Goal: Check status: Check status

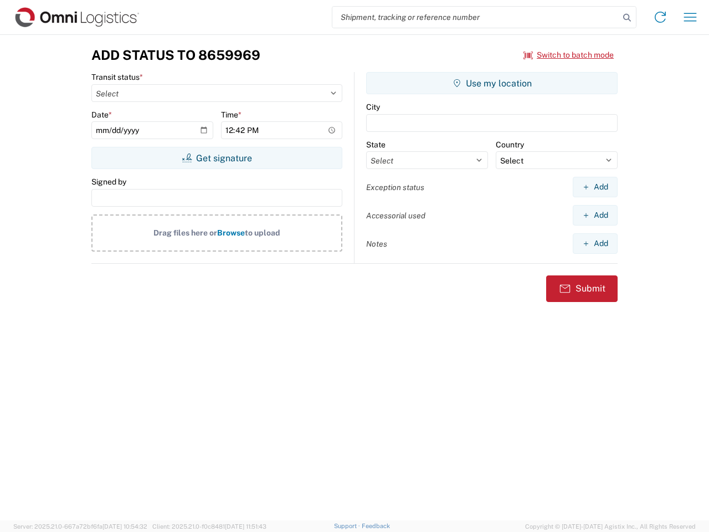
click at [476, 17] on input "search" at bounding box center [475, 17] width 287 height 21
click at [627, 18] on icon at bounding box center [627, 18] width 16 height 16
click at [660, 17] on icon at bounding box center [660, 17] width 18 height 18
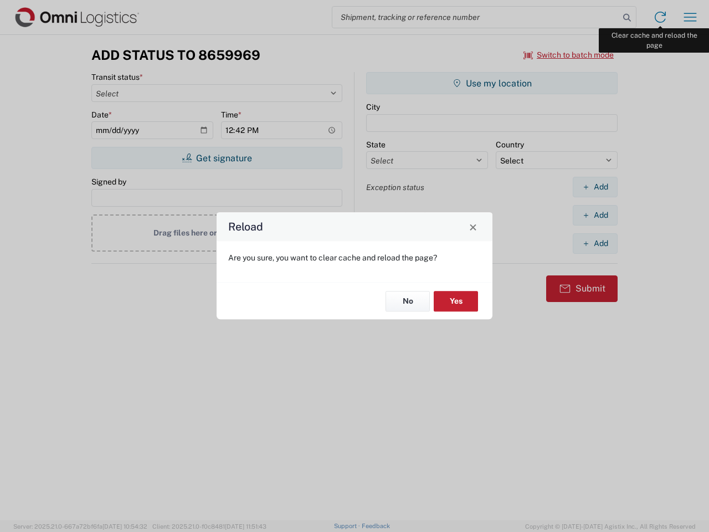
click at [690, 17] on div "Reload Are you sure, you want to clear cache and reload the page? No Yes" at bounding box center [354, 266] width 709 height 532
click at [569, 55] on div "Reload Are you sure, you want to clear cache and reload the page? No Yes" at bounding box center [354, 266] width 709 height 532
click at [217, 158] on div "Reload Are you sure, you want to clear cache and reload the page? No Yes" at bounding box center [354, 266] width 709 height 532
click at [492, 83] on div "Reload Are you sure, you want to clear cache and reload the page? No Yes" at bounding box center [354, 266] width 709 height 532
click at [595, 187] on div "Reload Are you sure, you want to clear cache and reload the page? No Yes" at bounding box center [354, 266] width 709 height 532
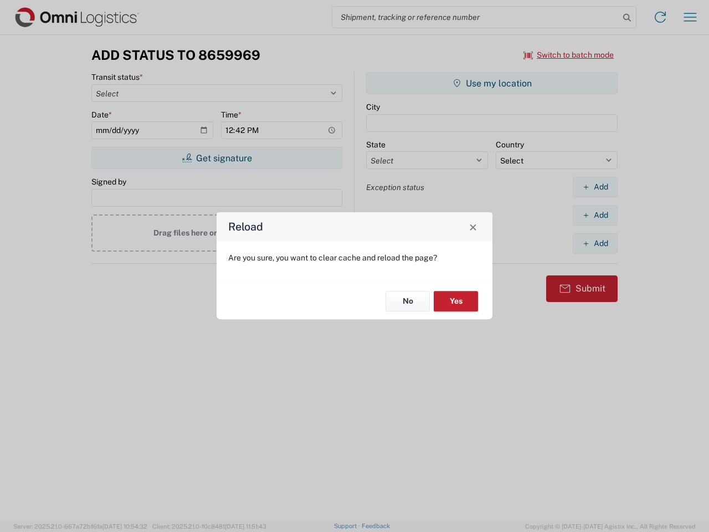
click at [595, 215] on div "Reload Are you sure, you want to clear cache and reload the page? No Yes" at bounding box center [354, 266] width 709 height 532
click at [595, 243] on div "Reload Are you sure, you want to clear cache and reload the page? No Yes" at bounding box center [354, 266] width 709 height 532
